Goal: Task Accomplishment & Management: Complete application form

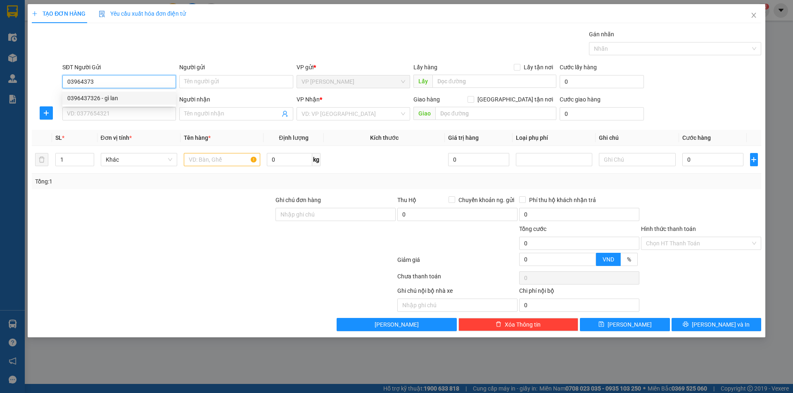
click at [101, 102] on div "0396437326 - gì lan" at bounding box center [119, 98] width 104 height 9
type input "0396437326"
type input "gì lan"
type input "0396437326"
click at [124, 118] on input "SĐT Người Nhận" at bounding box center [119, 113] width 114 height 13
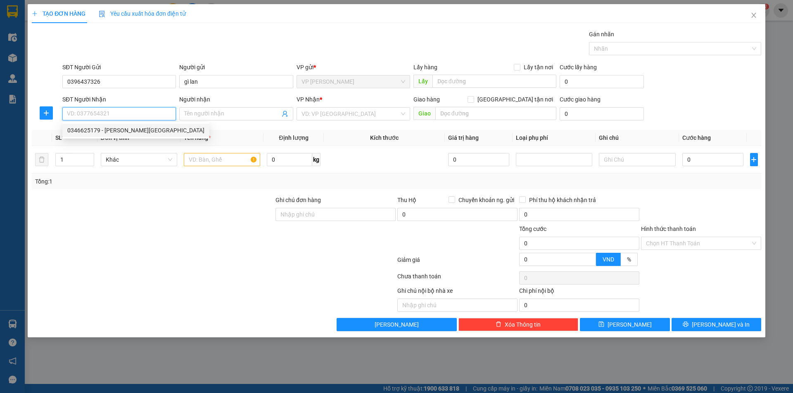
click at [134, 134] on div "0346625179 - [PERSON_NAME][GEOGRAPHIC_DATA]" at bounding box center [135, 130] width 137 height 9
type input "0346625179"
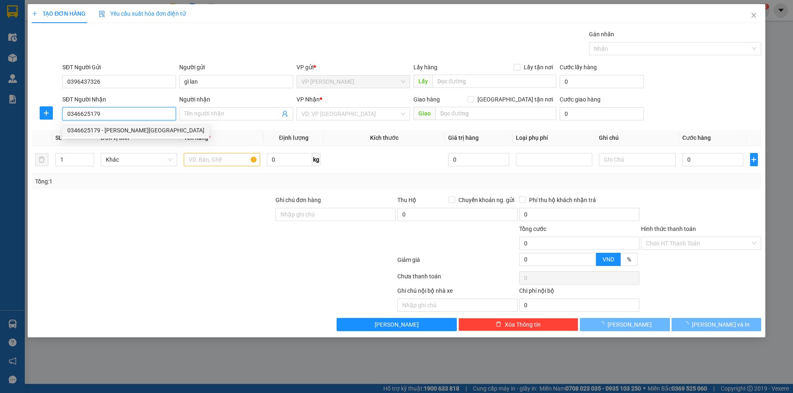
type input "[PERSON_NAME]"
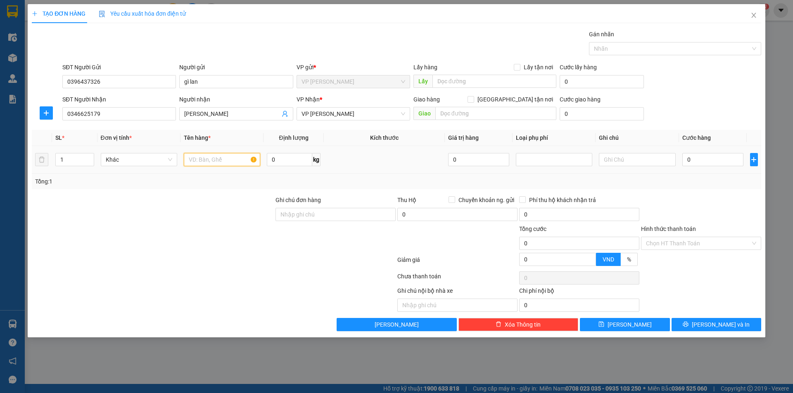
click at [214, 160] on input "text" at bounding box center [222, 159] width 76 height 13
type input "thực phẩm"
click at [686, 163] on input "0" at bounding box center [713, 159] width 62 height 13
type input "4"
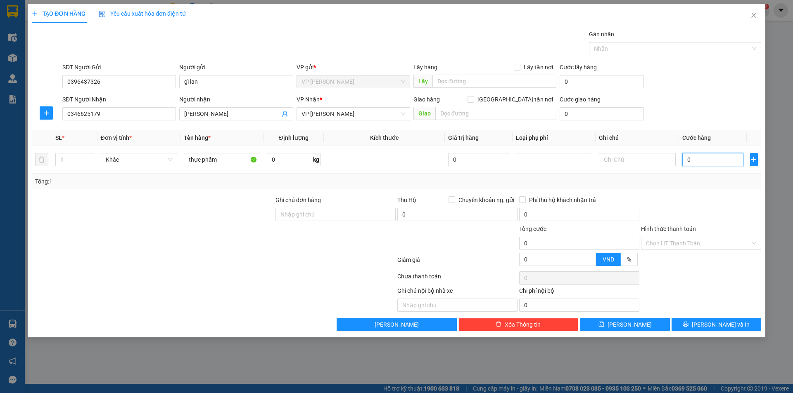
type input "4"
type input "40"
type input "400"
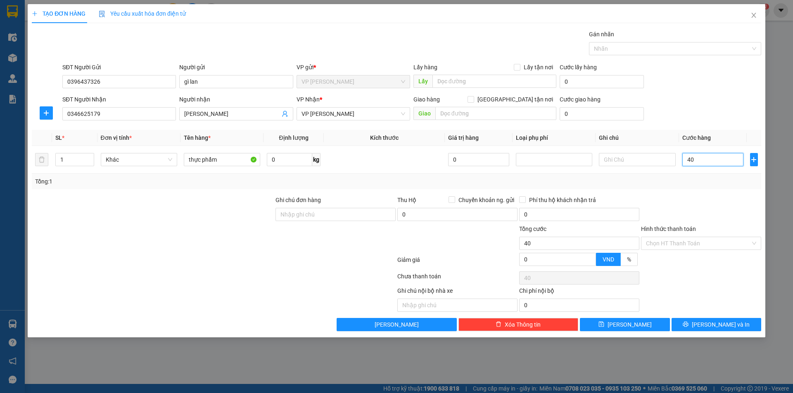
type input "400"
type input "4.000"
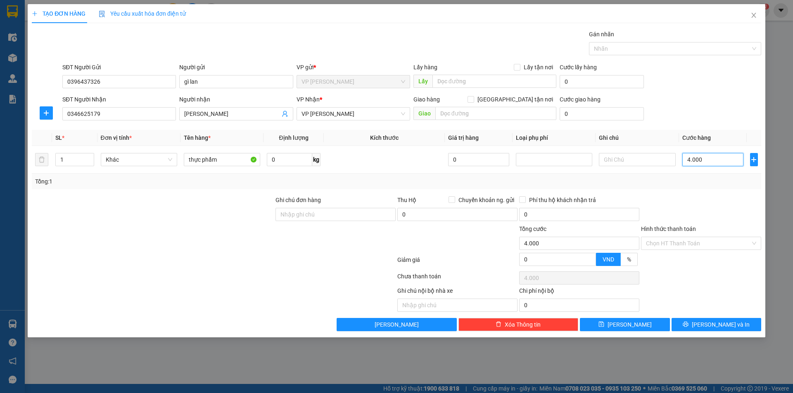
type input "40.000"
drag, startPoint x: 711, startPoint y: 244, endPoint x: 708, endPoint y: 249, distance: 5.6
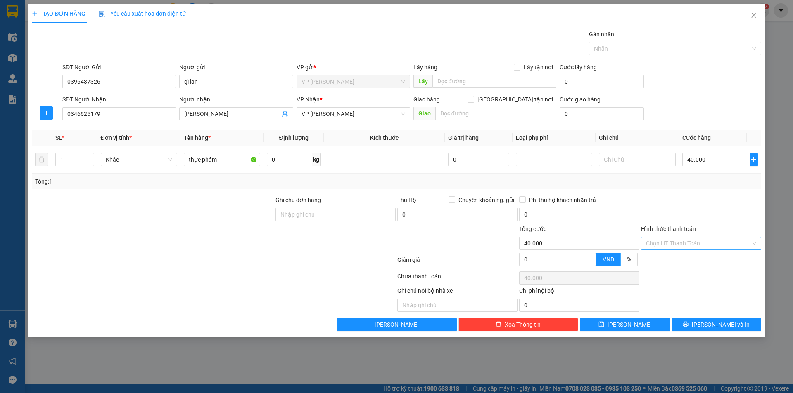
click at [711, 244] on input "Hình thức thanh toán" at bounding box center [698, 243] width 104 height 12
click at [682, 264] on div "Tại văn phòng" at bounding box center [701, 260] width 110 height 9
type input "0"
click at [708, 329] on button "[PERSON_NAME] và In" at bounding box center [716, 324] width 90 height 13
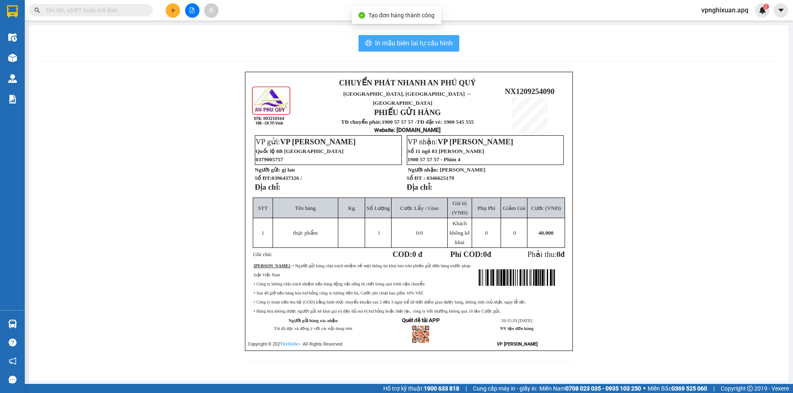
click at [421, 47] on span "In mẫu biên lai tự cấu hình" at bounding box center [414, 43] width 78 height 10
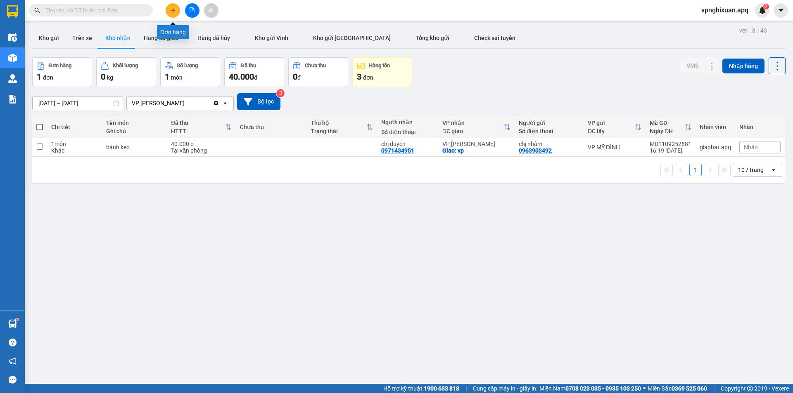
click at [171, 13] on icon "plus" at bounding box center [173, 10] width 6 height 6
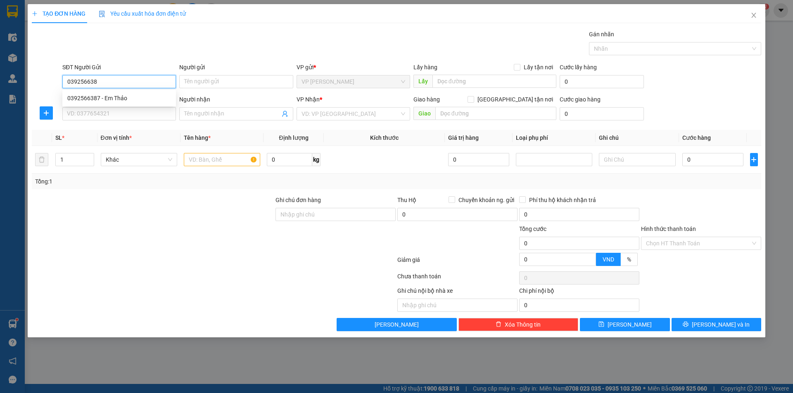
type input "0392566387"
click at [116, 100] on div "0392566387 - Em Thảo" at bounding box center [119, 98] width 104 height 9
type input "Em Thảo"
checkbox input "true"
type input "VP Vinh"
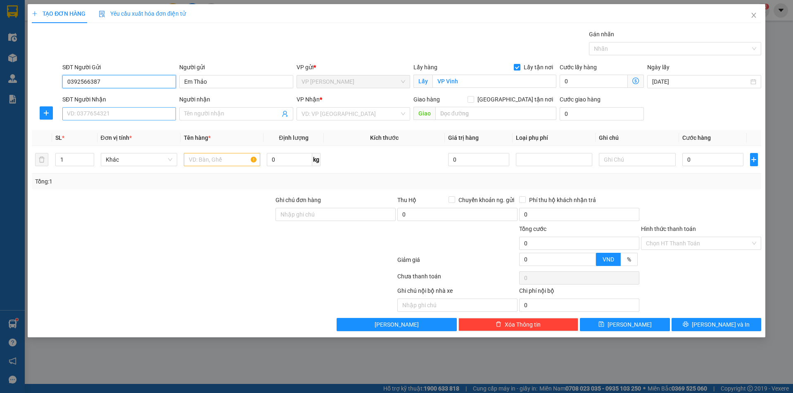
type input "0392566387"
click at [117, 116] on input "SĐT Người Nhận" at bounding box center [119, 113] width 114 height 13
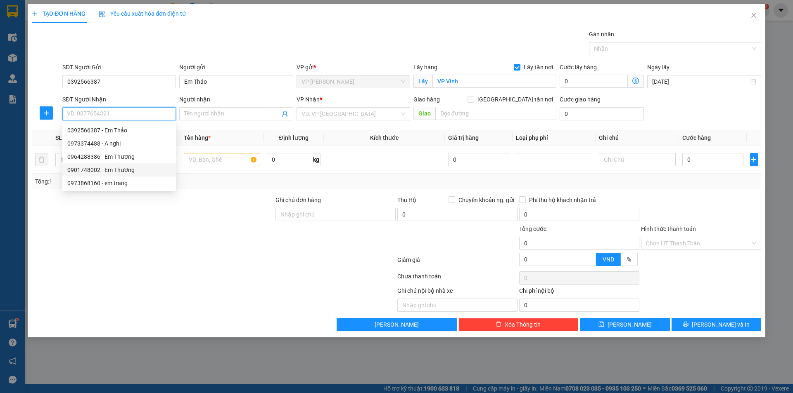
click at [91, 173] on div "0901748002 - Em Thương" at bounding box center [119, 170] width 104 height 9
type input "0901748002"
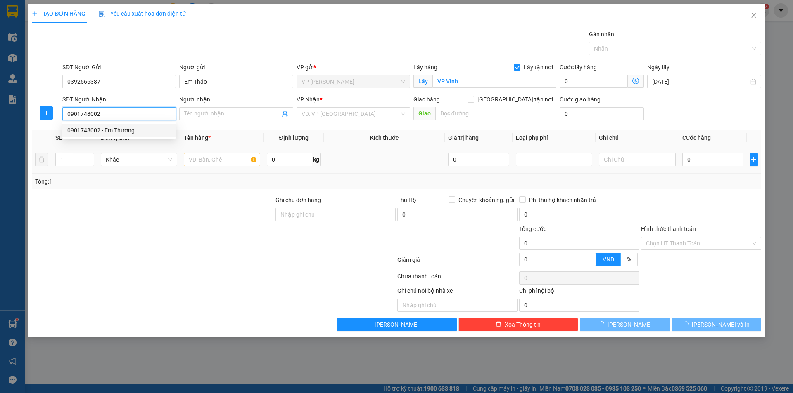
type input "Em Thương"
type input "VP Mỹ Đình"
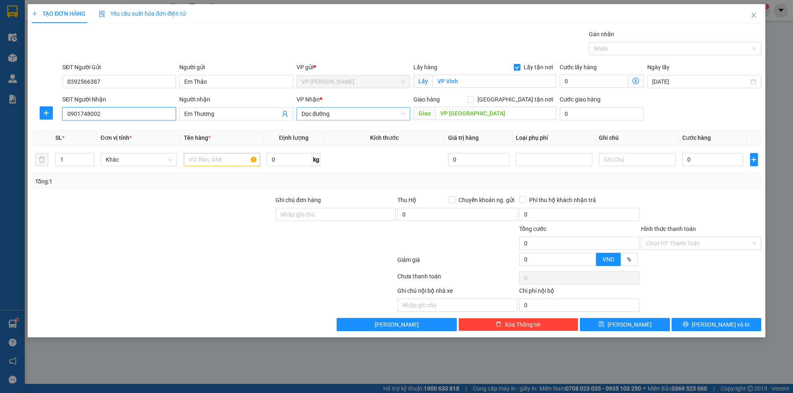
click at [383, 112] on span "Dọc đường" at bounding box center [353, 114] width 104 height 12
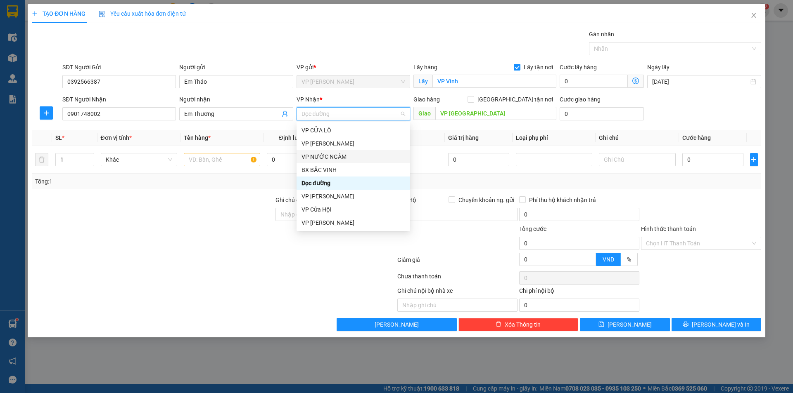
type input "m"
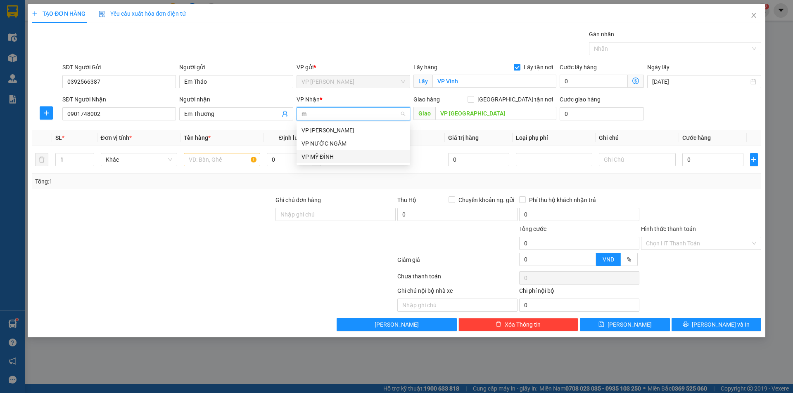
click at [332, 157] on div "VP MỸ ĐÌNH" at bounding box center [353, 156] width 104 height 9
click at [73, 157] on input "1" at bounding box center [75, 160] width 38 height 12
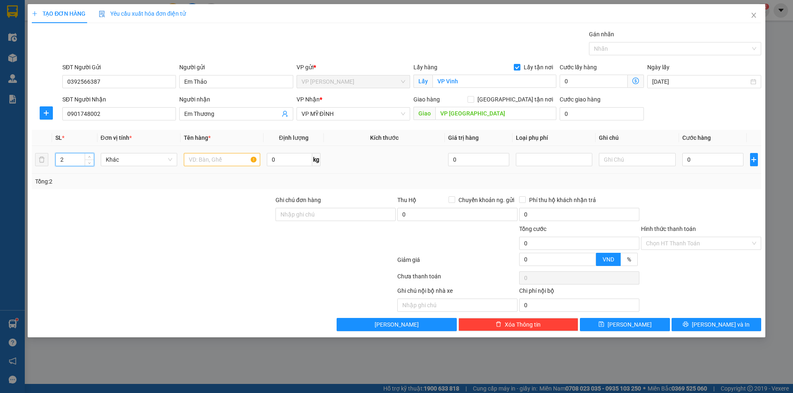
type input "2"
click at [214, 164] on input "text" at bounding box center [222, 159] width 76 height 13
type input "thực phẩm"
click at [684, 159] on input "0" at bounding box center [713, 159] width 62 height 13
type input "1"
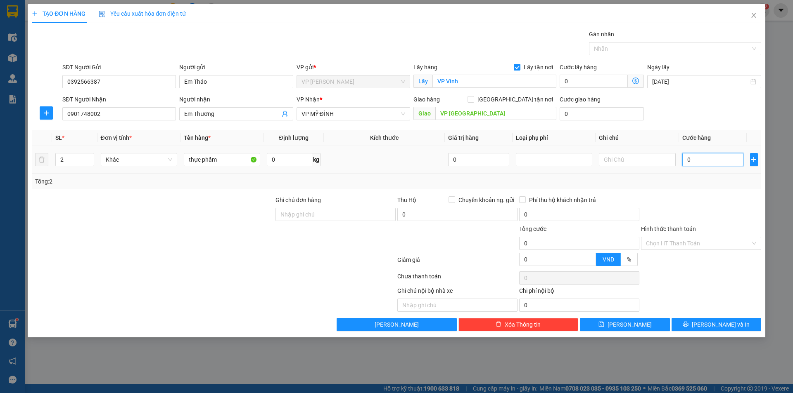
type input "1"
type input "10"
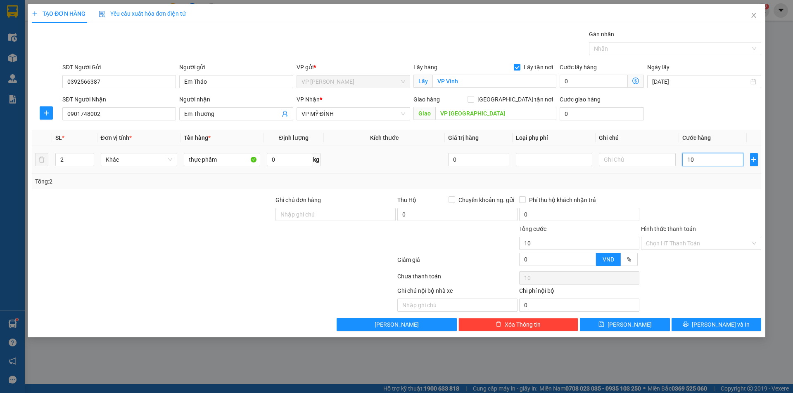
type input "100"
type input "1.000"
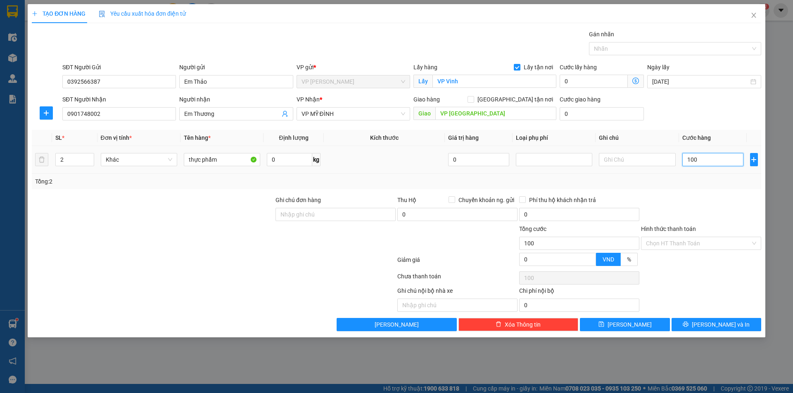
type input "1.000"
type input "10.000"
type input "100.000"
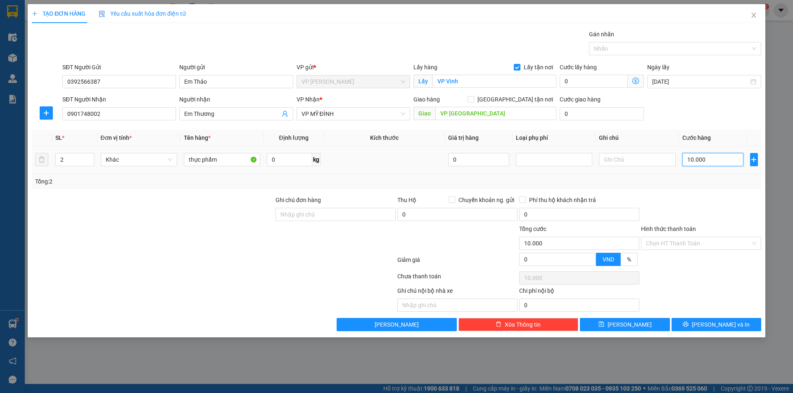
type input "100.000"
click at [708, 326] on button "[PERSON_NAME] và In" at bounding box center [716, 324] width 90 height 13
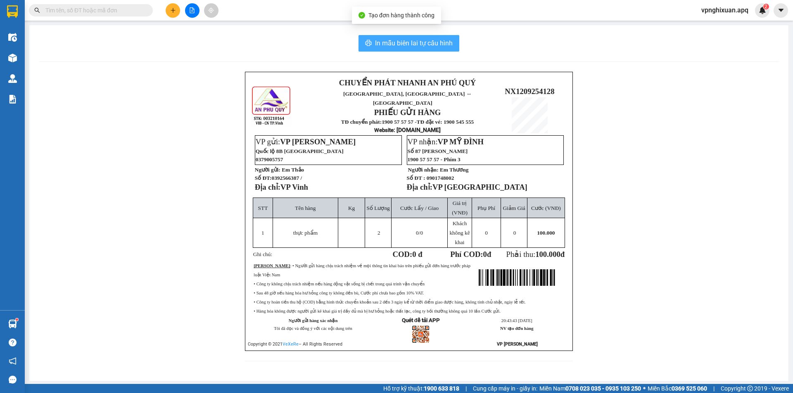
click at [398, 41] on span "In mẫu biên lai tự cấu hình" at bounding box center [414, 43] width 78 height 10
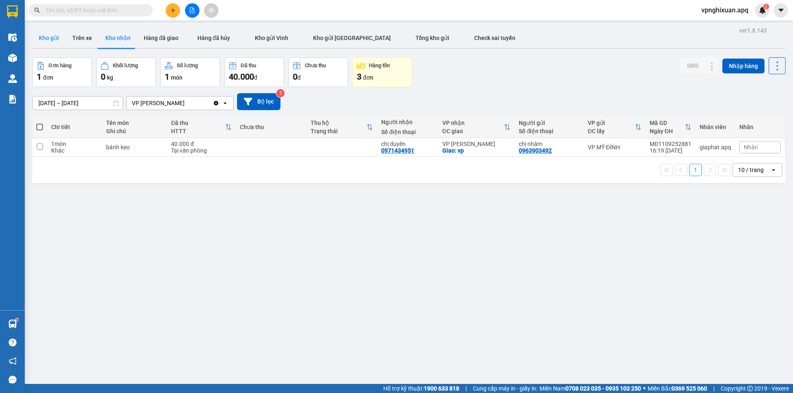
click at [46, 36] on button "Kho gửi" at bounding box center [48, 38] width 33 height 20
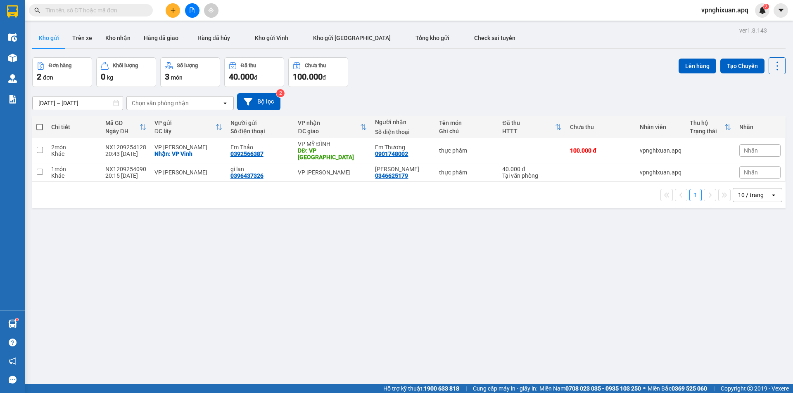
drag, startPoint x: 412, startPoint y: 208, endPoint x: 438, endPoint y: 224, distance: 30.2
drag, startPoint x: 438, startPoint y: 224, endPoint x: 602, endPoint y: 285, distance: 175.1
